Goal: Task Accomplishment & Management: Complete application form

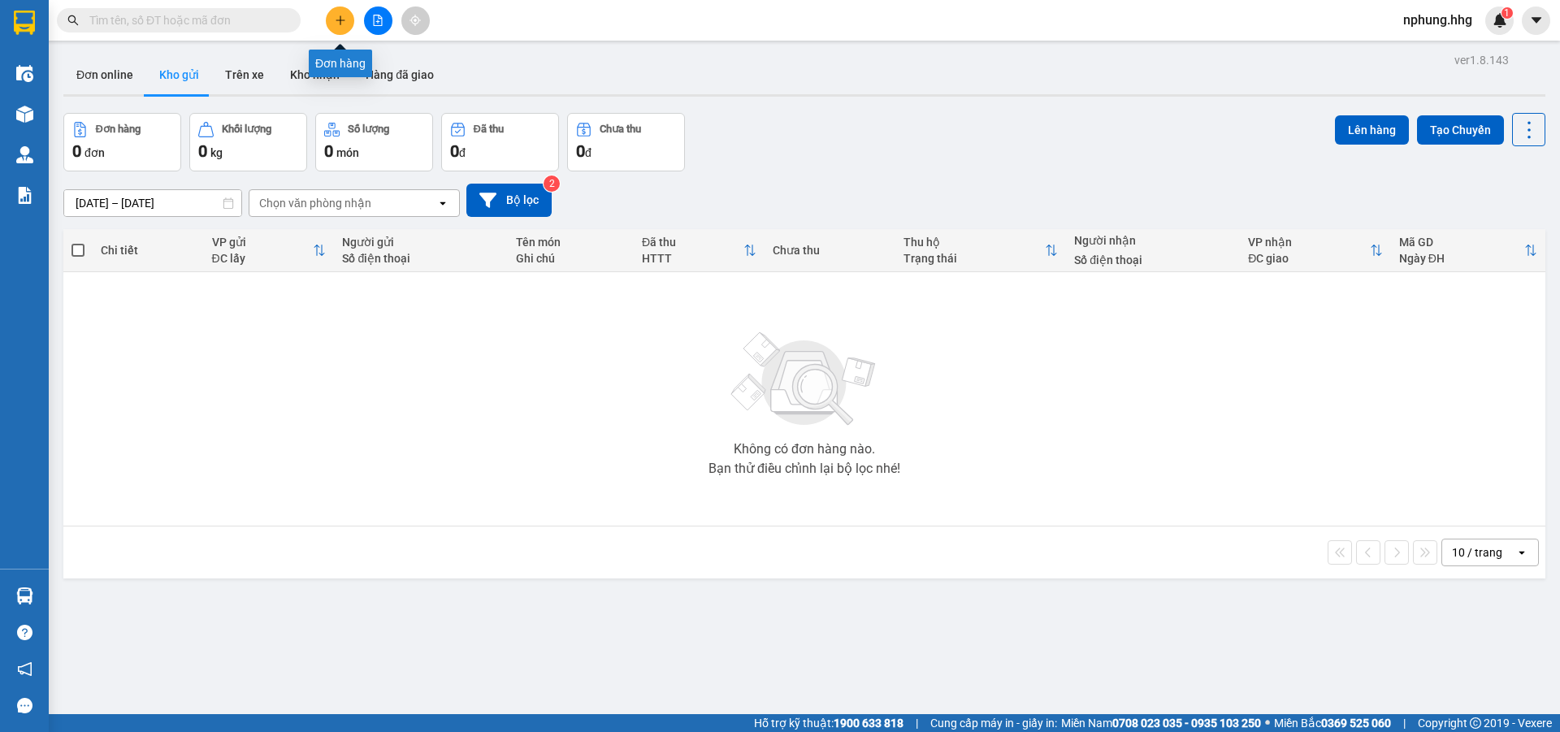
click at [341, 23] on icon "plus" at bounding box center [340, 20] width 11 height 11
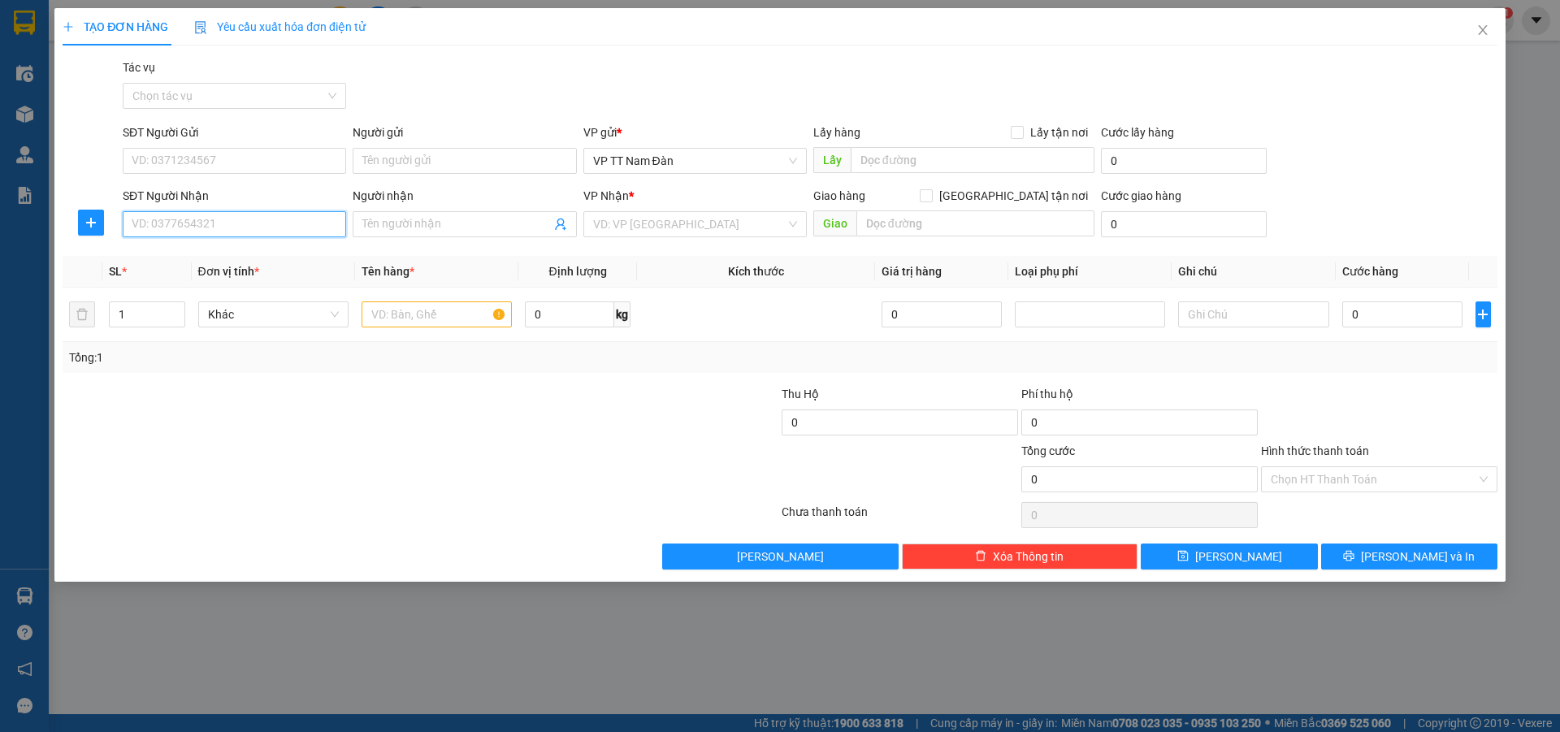
click at [230, 226] on input "SĐT Người Nhận" at bounding box center [234, 224] width 223 height 26
click at [189, 256] on div "0388938339" at bounding box center [234, 257] width 204 height 18
type input "0388938339"
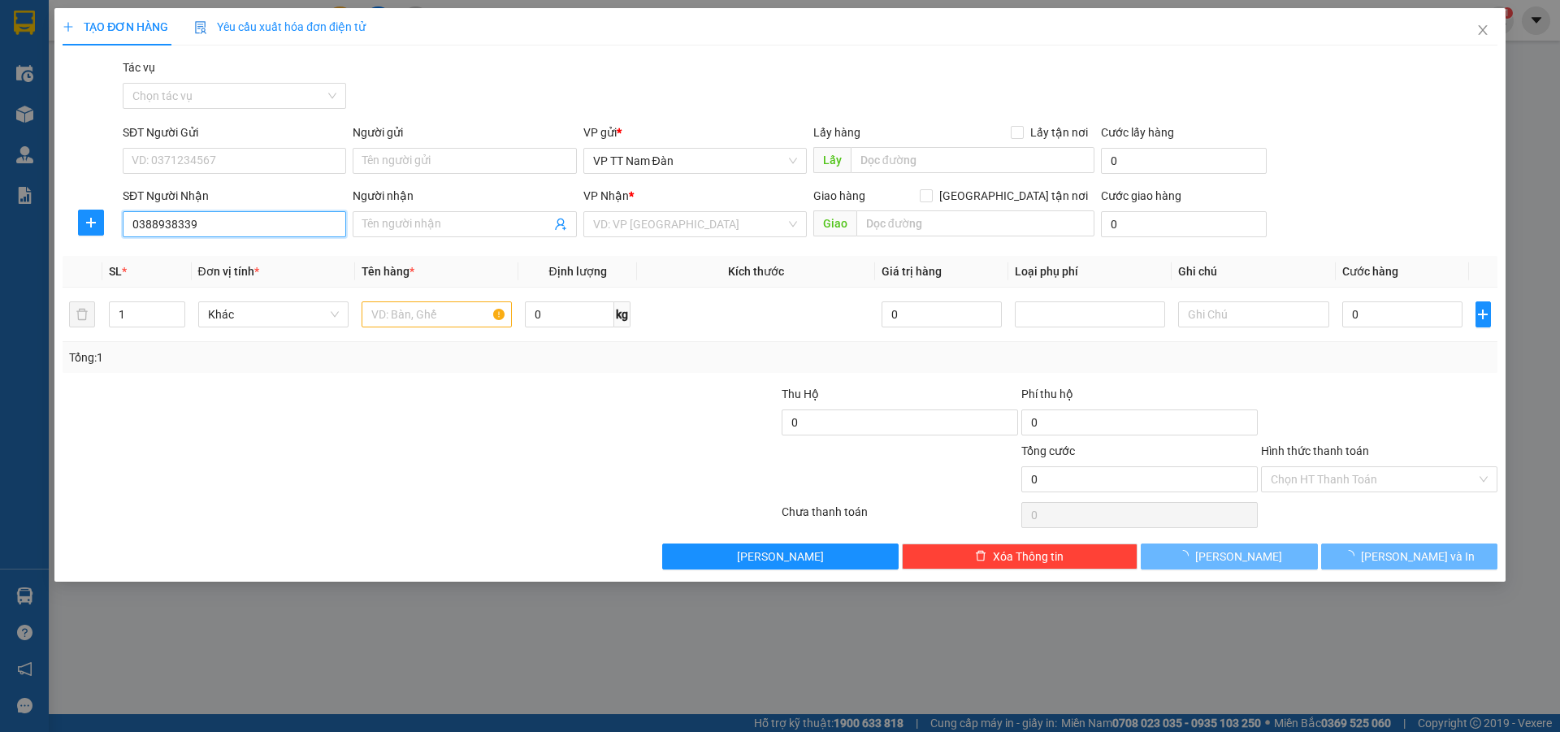
type input "hoài vé-hồ xá-[GEOGRAPHIC_DATA]-[GEOGRAPHIC_DATA]"
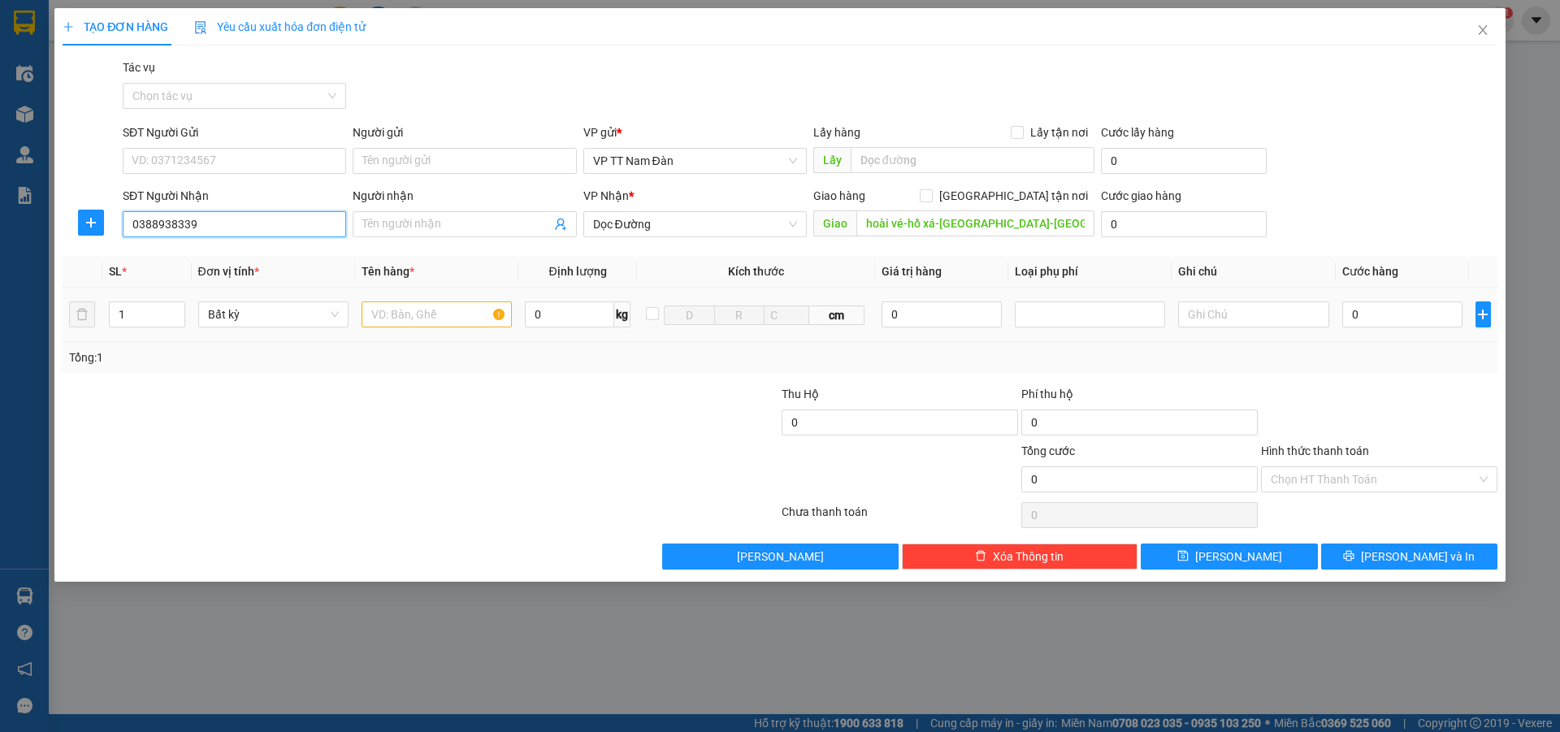
type input "0388938339"
click at [451, 314] on input "text" at bounding box center [437, 314] width 150 height 26
type input "bì đỏ"
click at [1393, 312] on input "0" at bounding box center [1402, 314] width 121 height 26
type input "6"
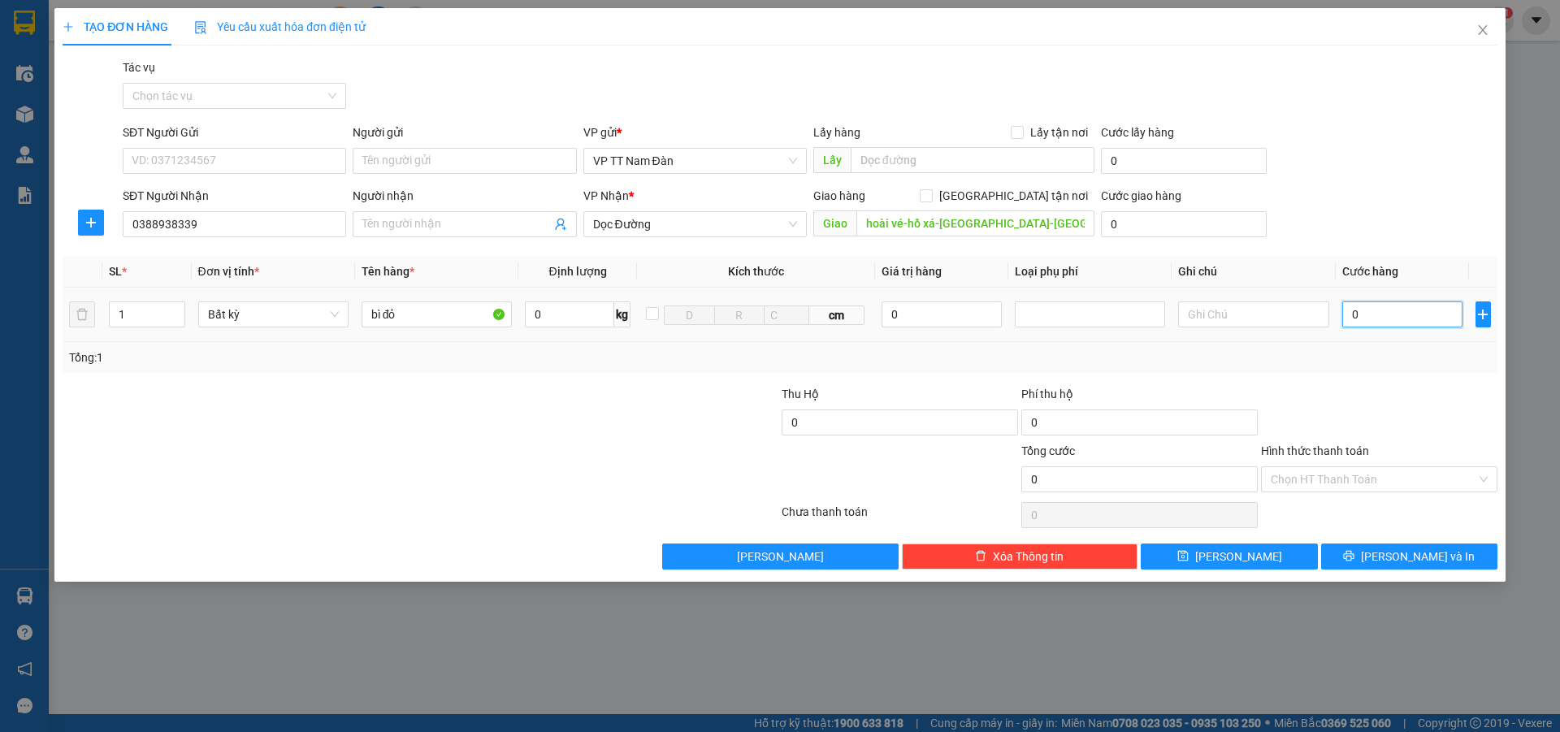
type input "6"
type input "60"
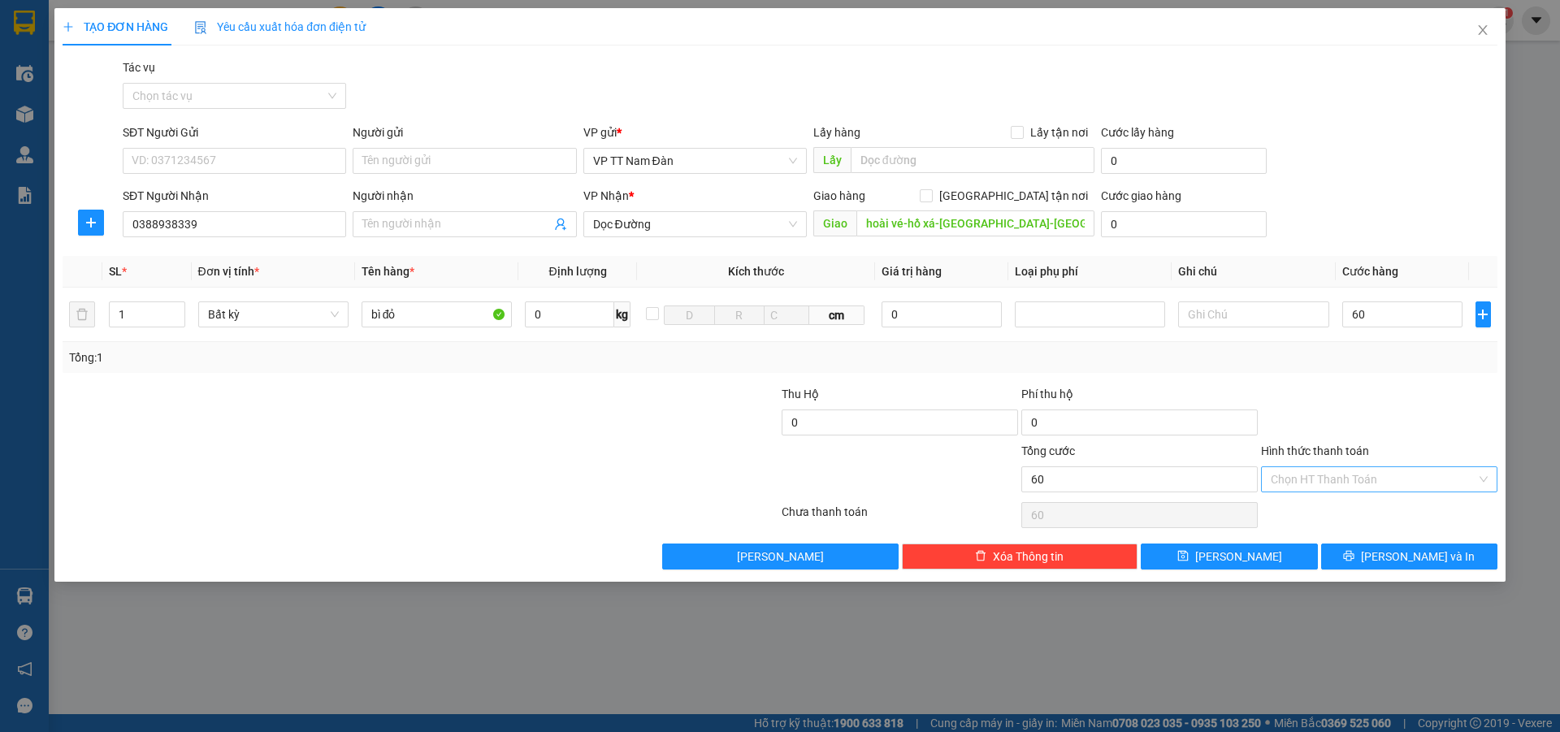
type input "60.000"
click at [1340, 483] on input "Hình thức thanh toán" at bounding box center [1374, 479] width 206 height 24
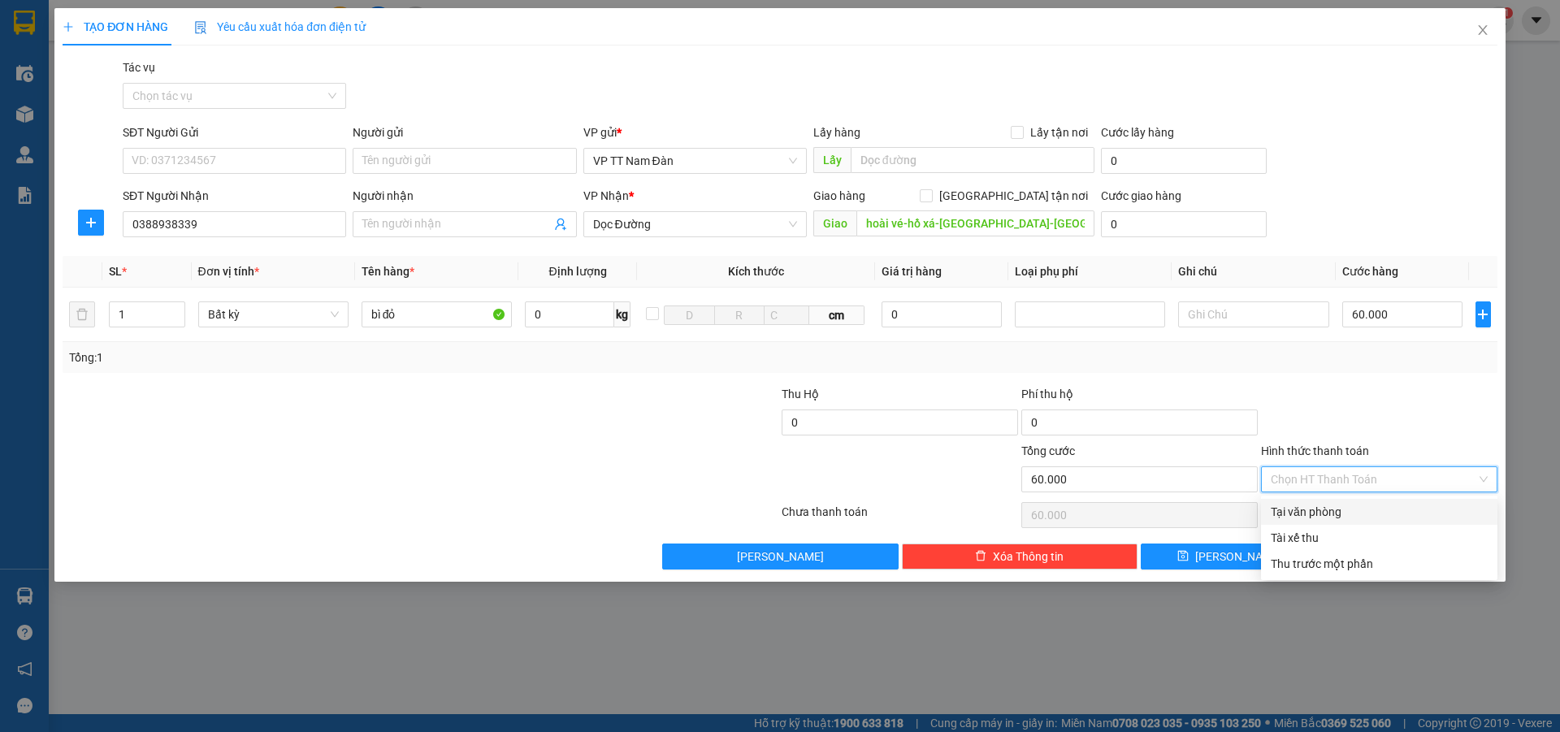
click at [1321, 510] on div "Tại văn phòng" at bounding box center [1379, 512] width 217 height 18
type input "0"
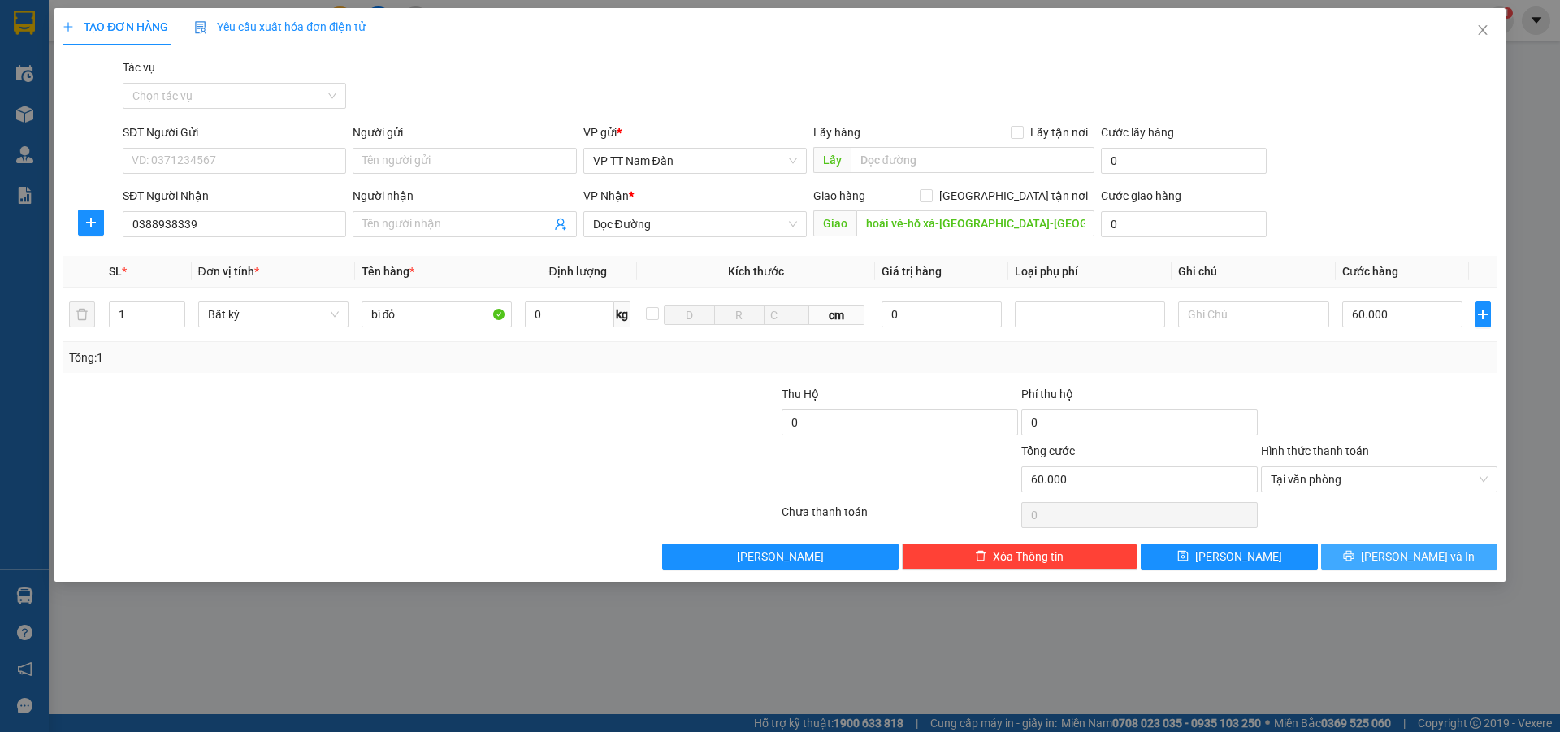
click at [1408, 558] on span "Lưu và In" at bounding box center [1418, 557] width 114 height 18
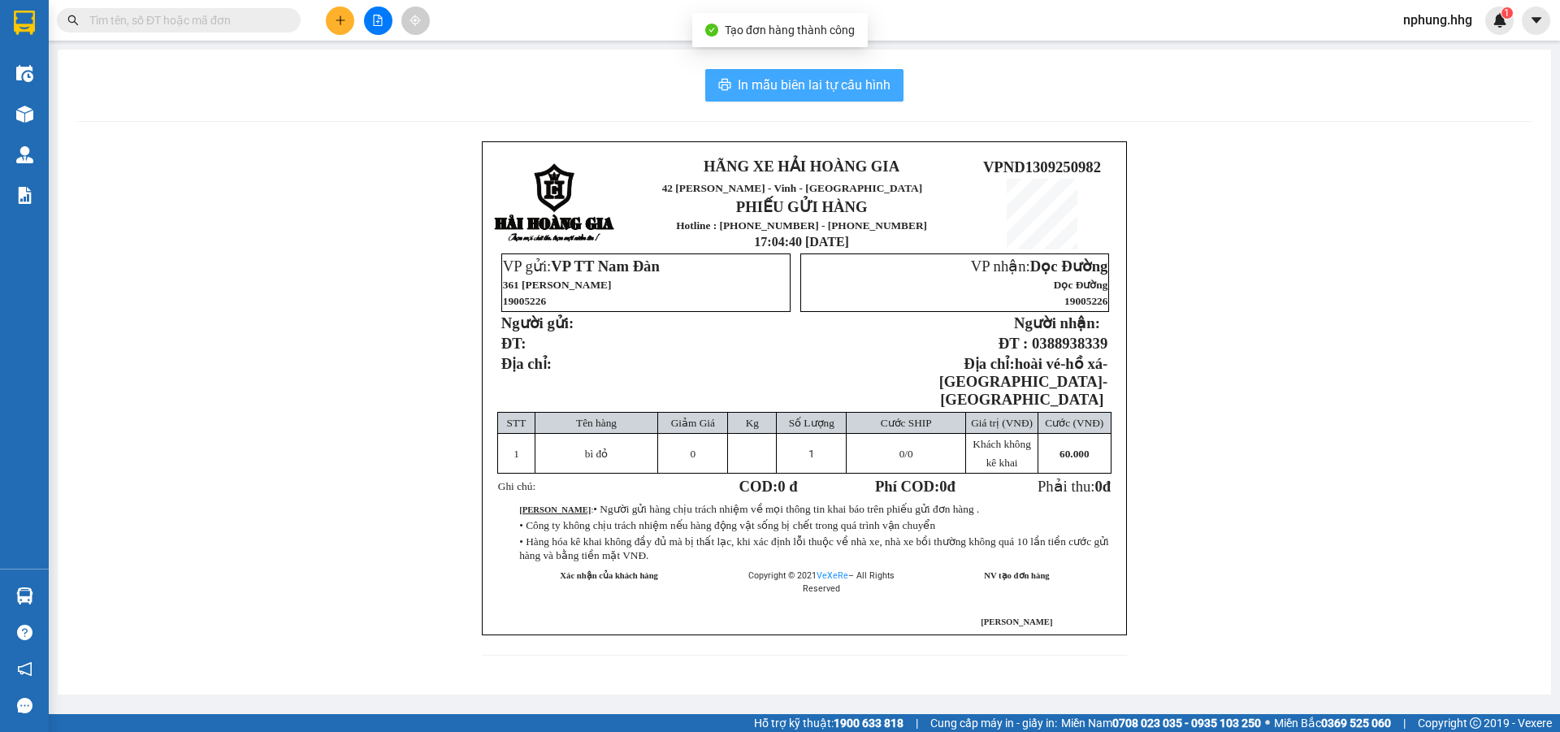
click at [756, 80] on span "In mẫu biên lai tự cấu hình" at bounding box center [814, 85] width 153 height 20
